Goal: Information Seeking & Learning: Learn about a topic

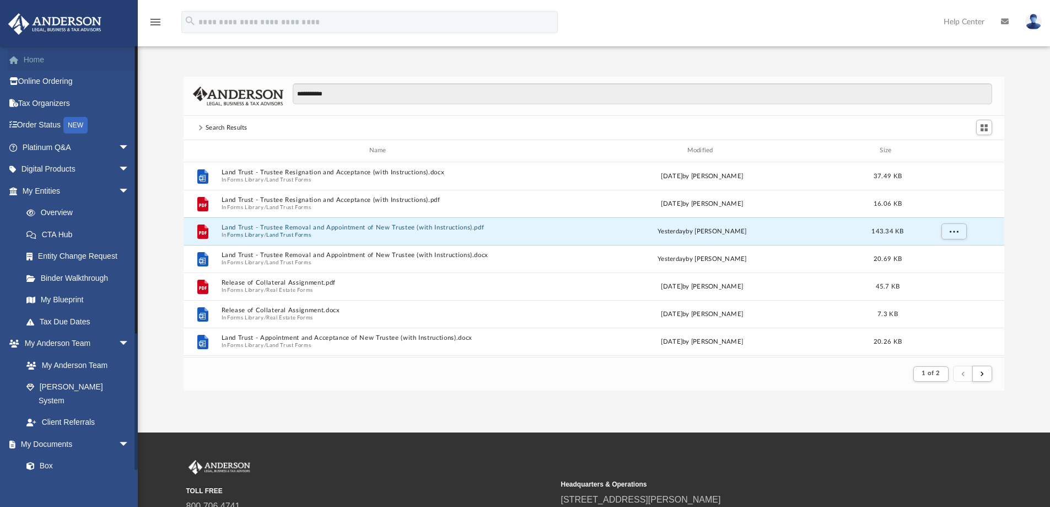
scroll to position [208, 812]
click at [25, 55] on link "Home" at bounding box center [77, 60] width 138 height 22
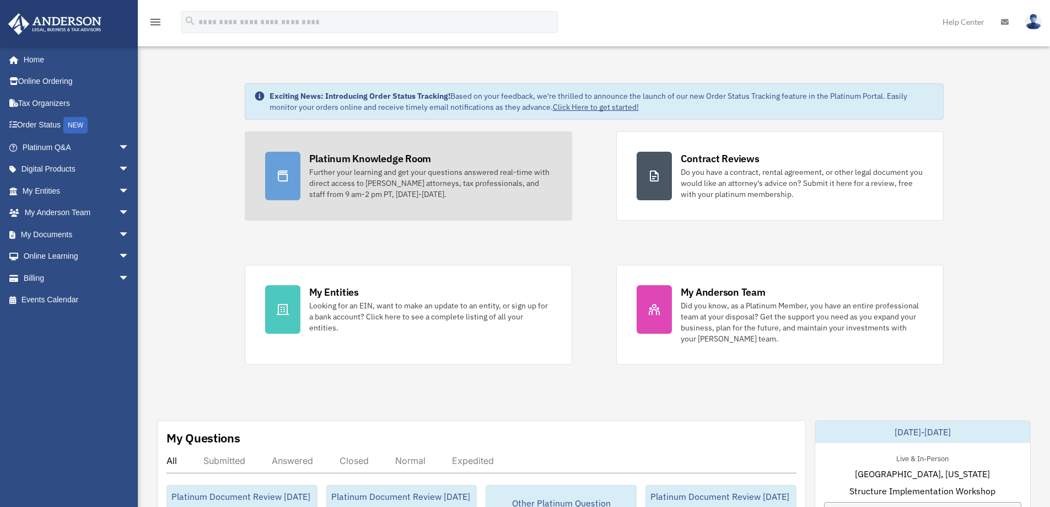
click at [381, 166] on div "Further your learning and get your questions answered real-time with direct acc…" at bounding box center [430, 182] width 243 height 33
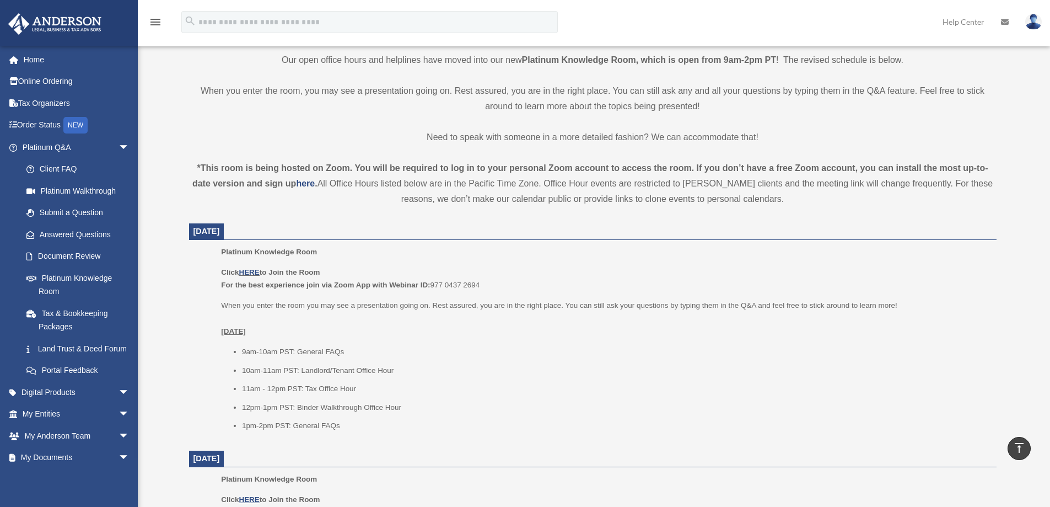
scroll to position [220, 0]
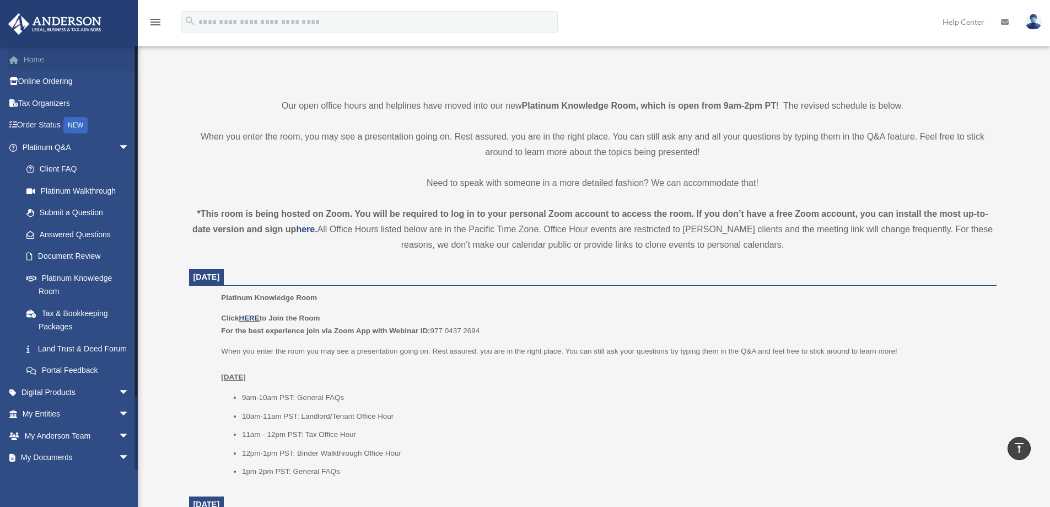
click at [25, 60] on link "Home" at bounding box center [77, 60] width 138 height 22
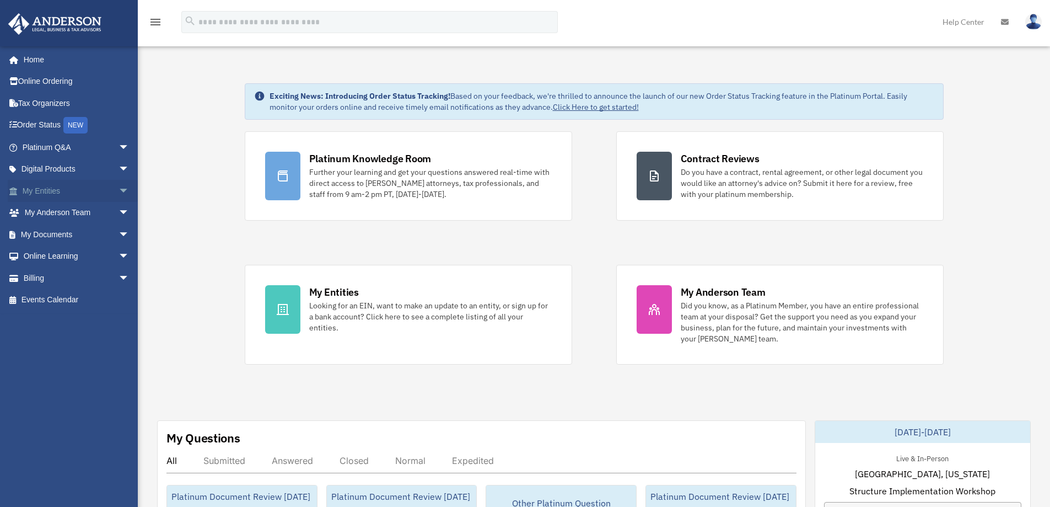
click at [119, 189] on span "arrow_drop_down" at bounding box center [130, 191] width 22 height 23
